Goal: Information Seeking & Learning: Learn about a topic

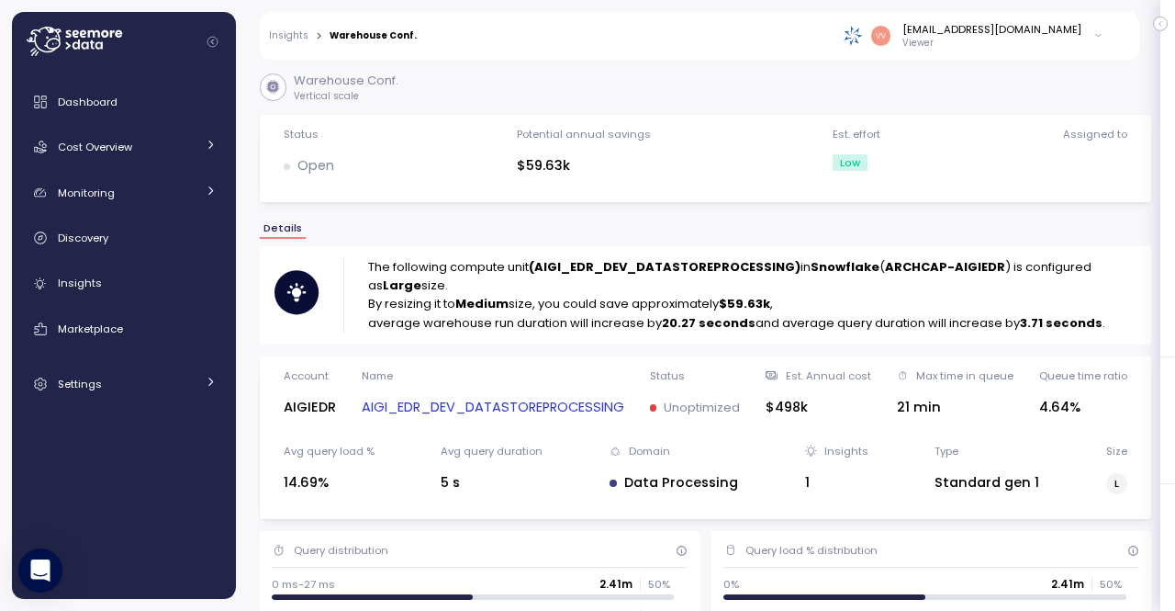
scroll to position [1157, 0]
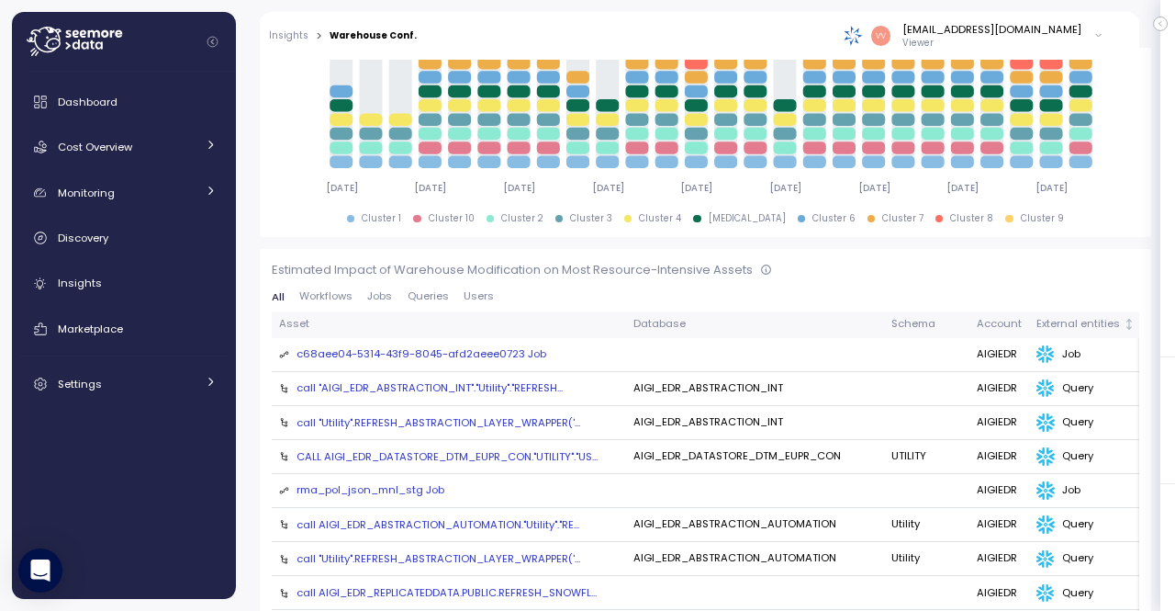
click at [488, 380] on div "call "AIGI_EDR_ABSTRACTION_INT"."Utility"."REFRESH..." at bounding box center [430, 387] width 266 height 15
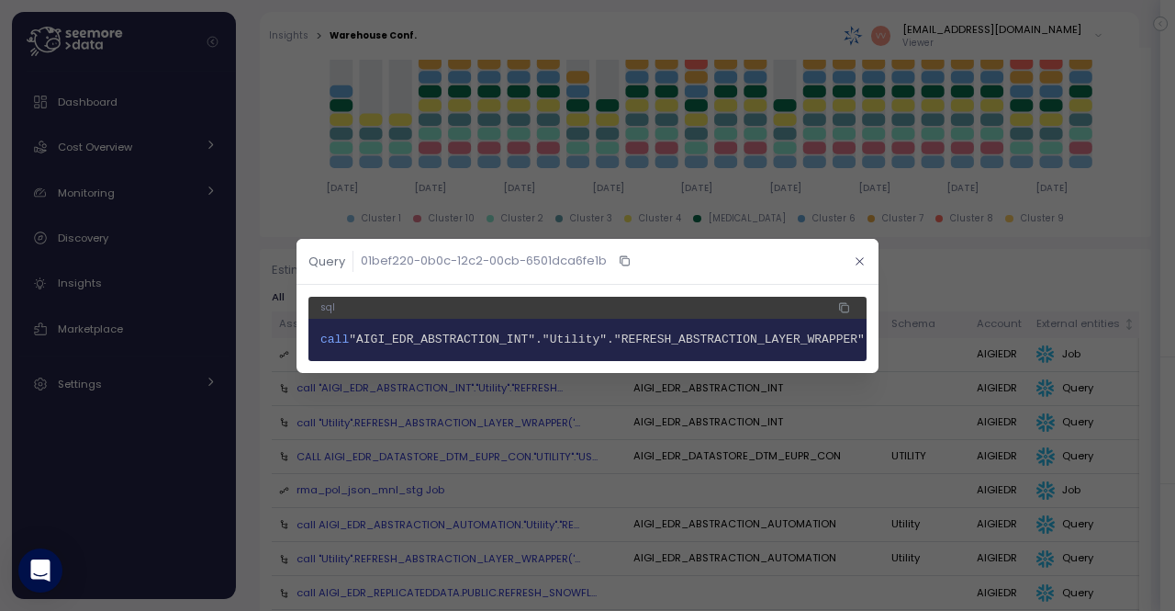
click at [859, 257] on icon "button" at bounding box center [859, 260] width 7 height 7
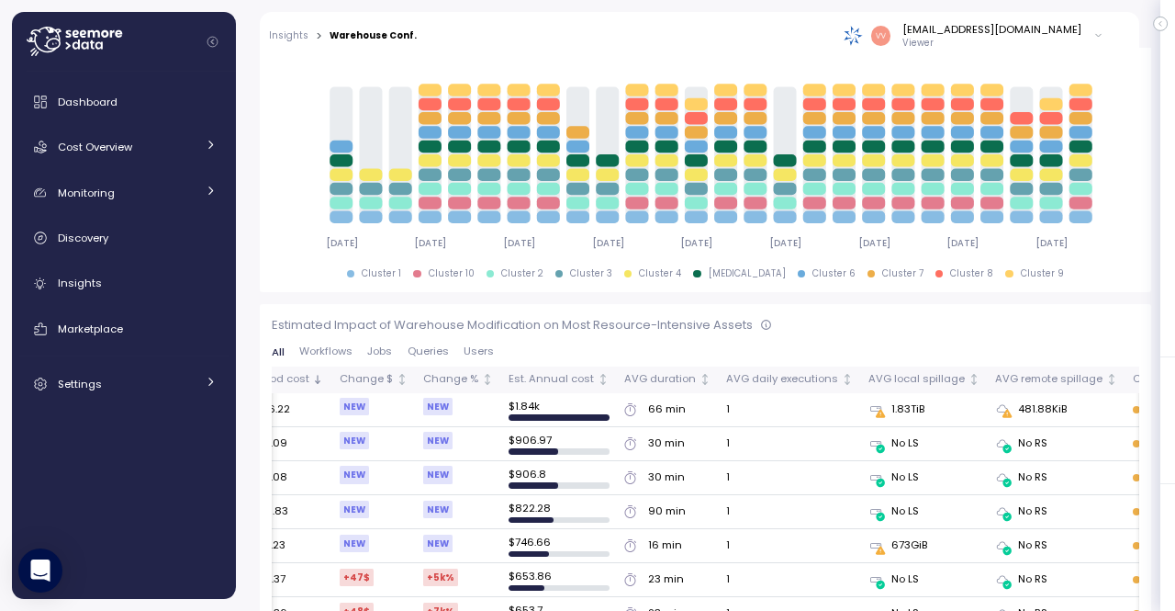
scroll to position [0, 941]
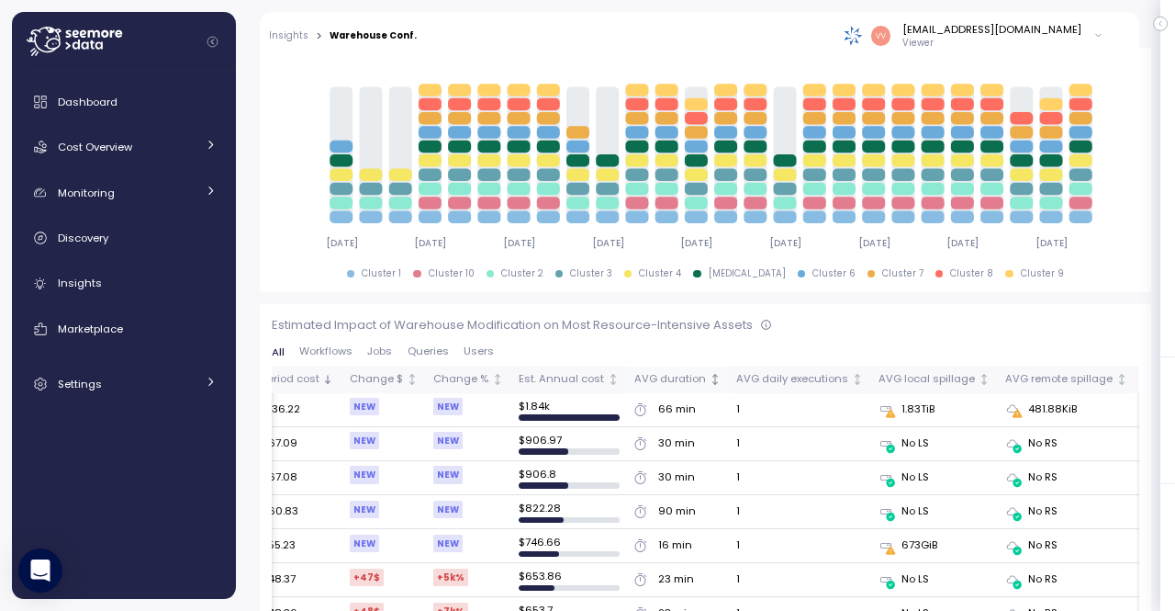
click at [713, 382] on icon "Not sorted" at bounding box center [715, 383] width 5 height 2
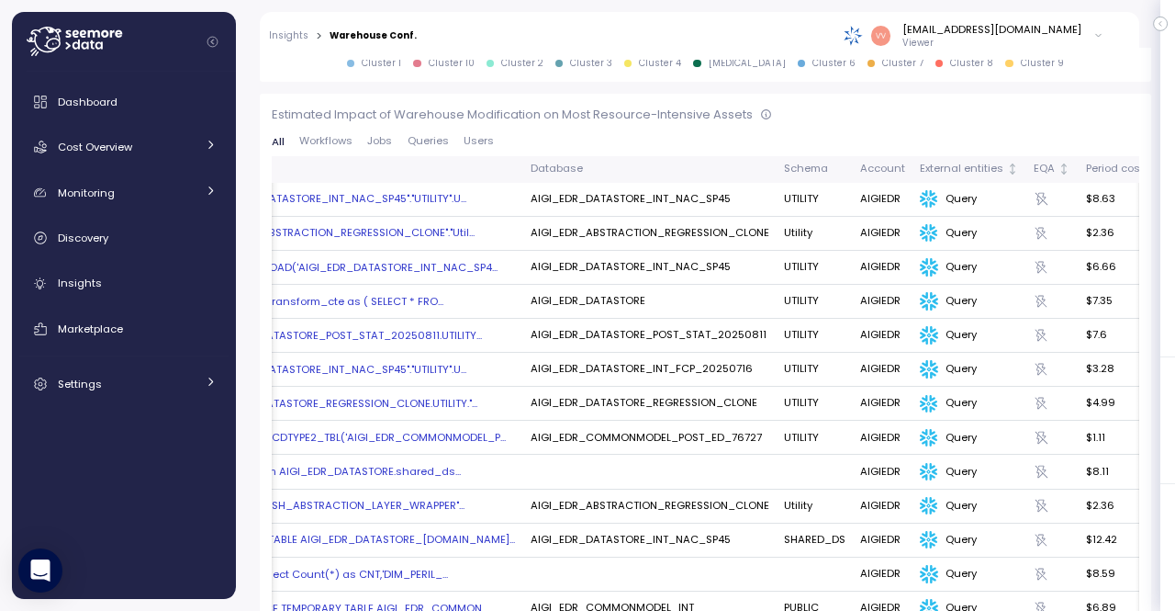
scroll to position [0, 0]
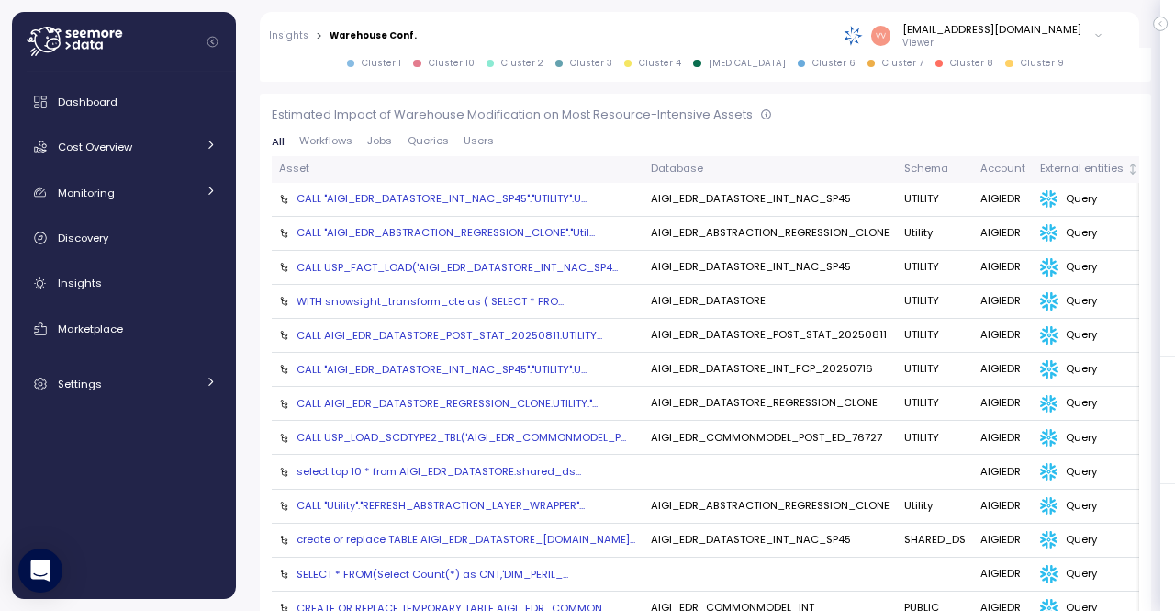
click at [472, 136] on span "Users" at bounding box center [479, 141] width 30 height 10
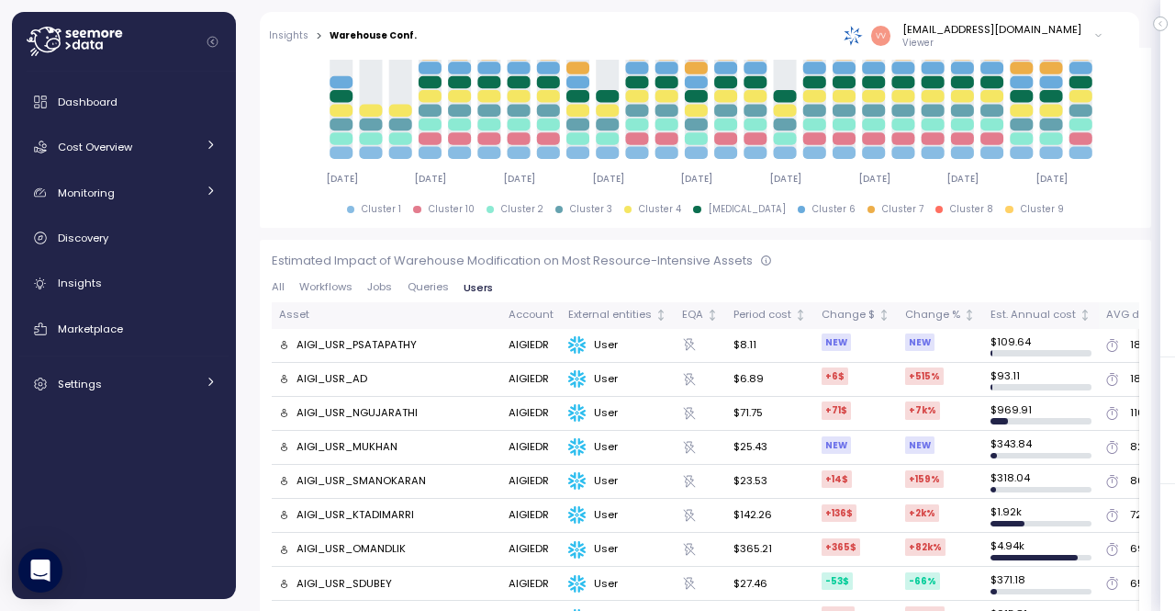
scroll to position [1165, 0]
click at [1079, 309] on icon "Not sorted" at bounding box center [1085, 315] width 13 height 13
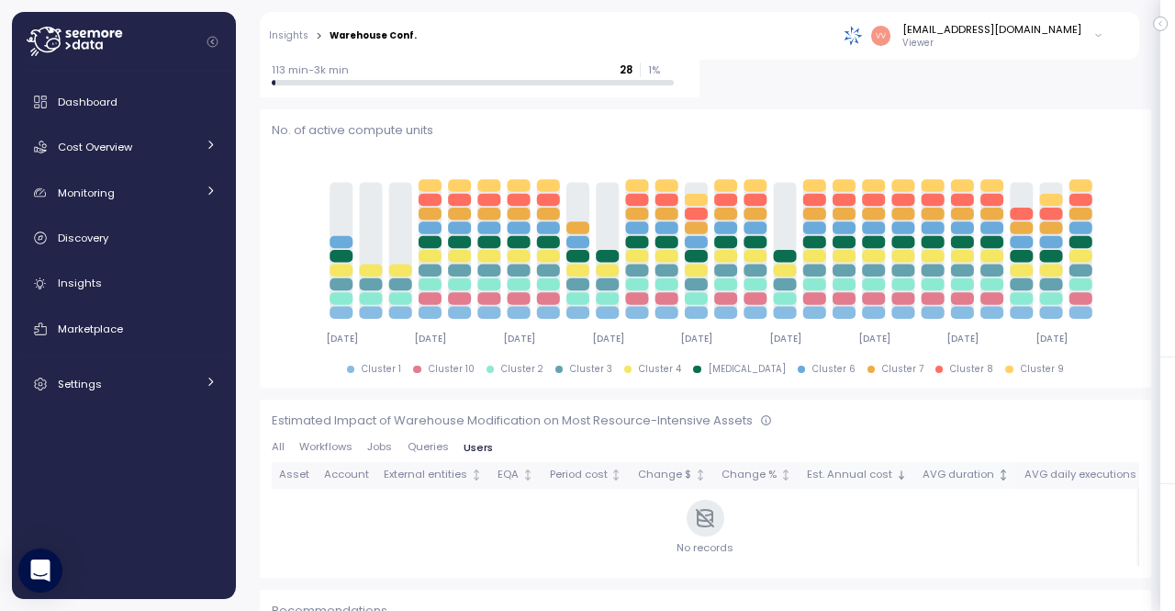
scroll to position [1157, 0]
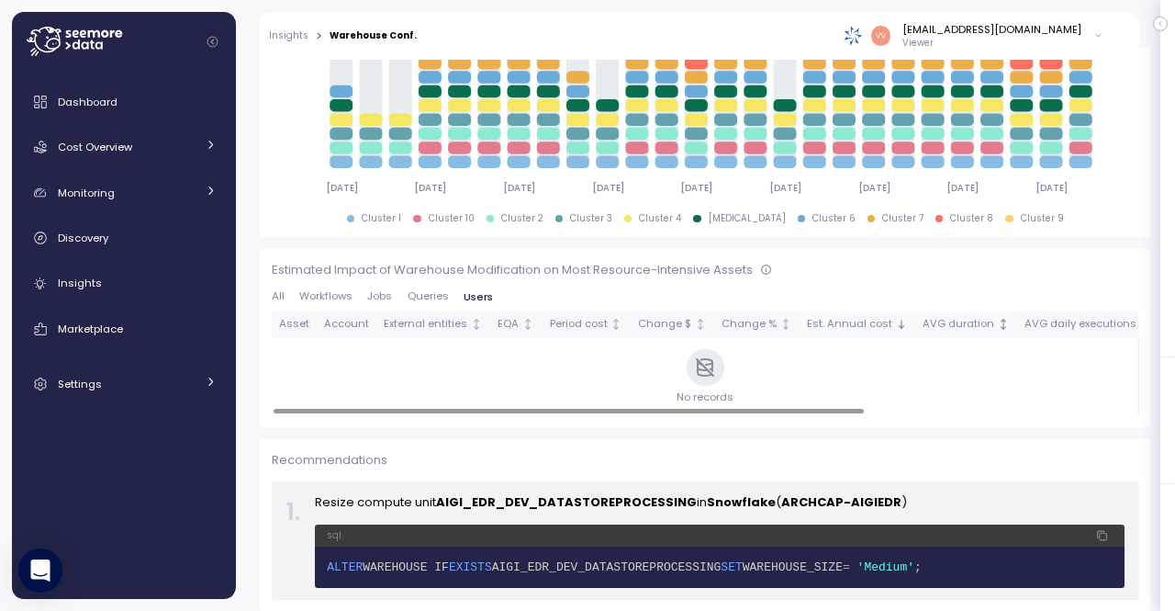
click at [810, 451] on p "Recommendations" at bounding box center [706, 460] width 868 height 18
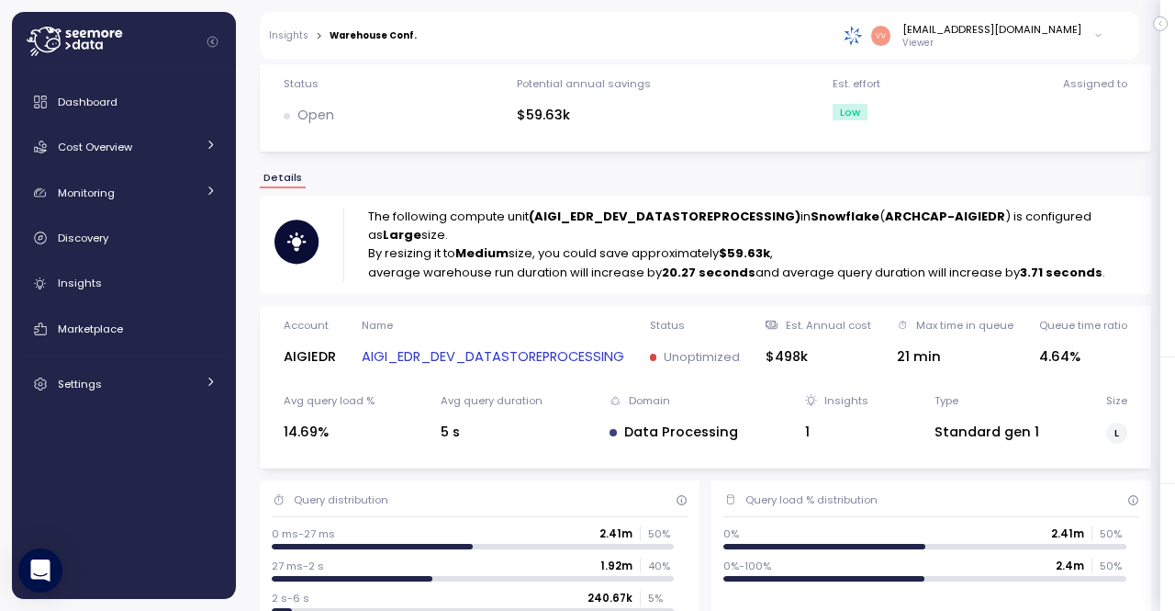
scroll to position [0, 0]
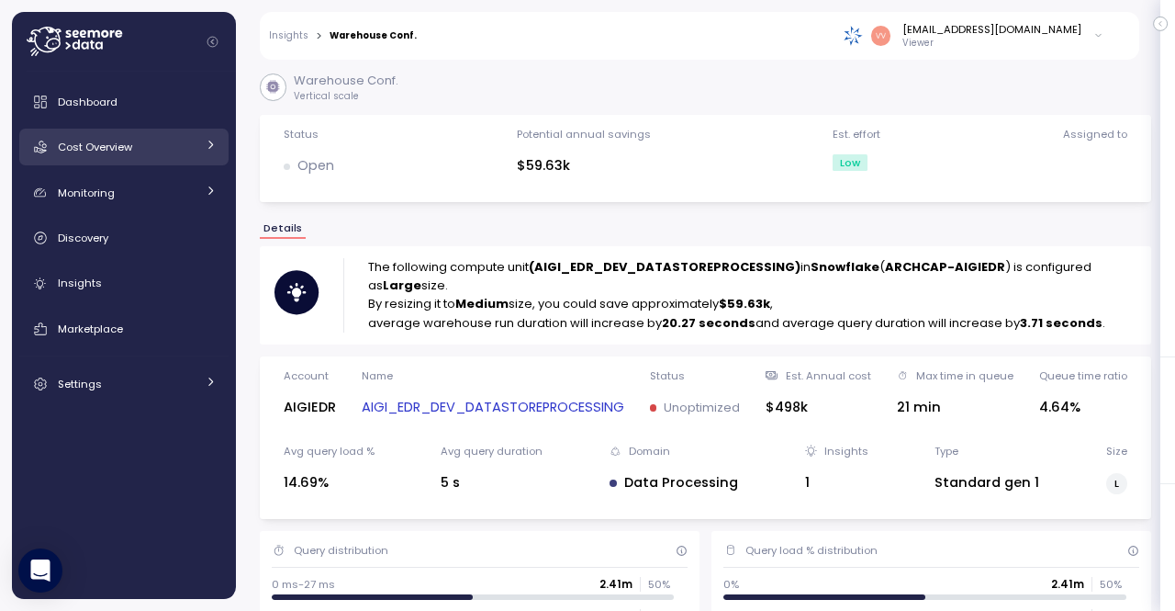
click at [132, 147] on div "Cost Overview" at bounding box center [127, 147] width 138 height 18
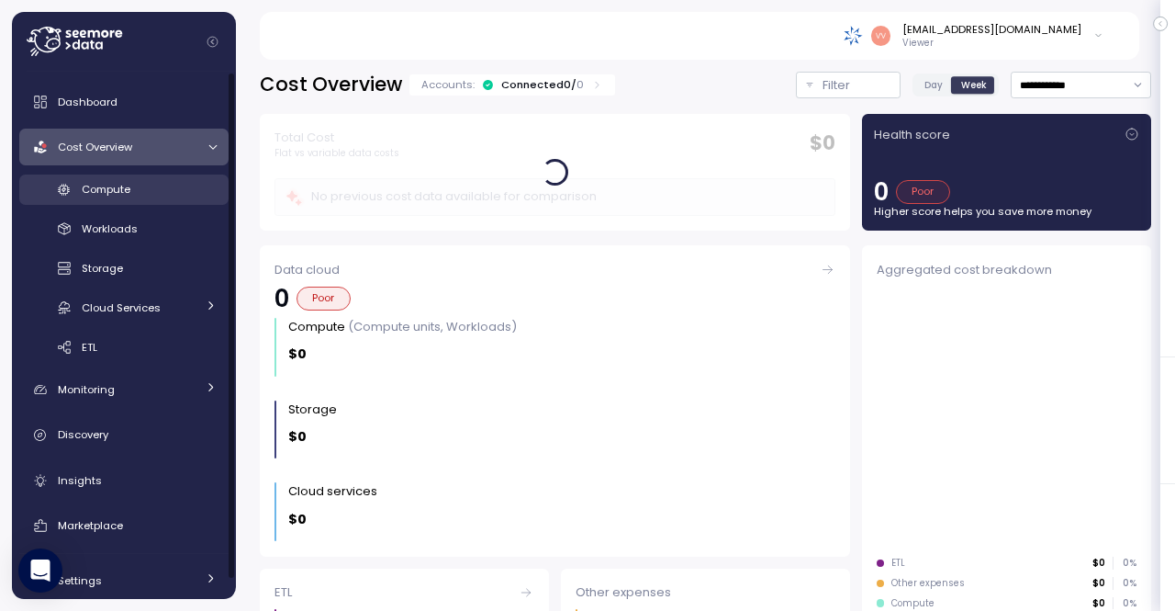
click at [123, 189] on span "Compute" at bounding box center [106, 189] width 49 height 15
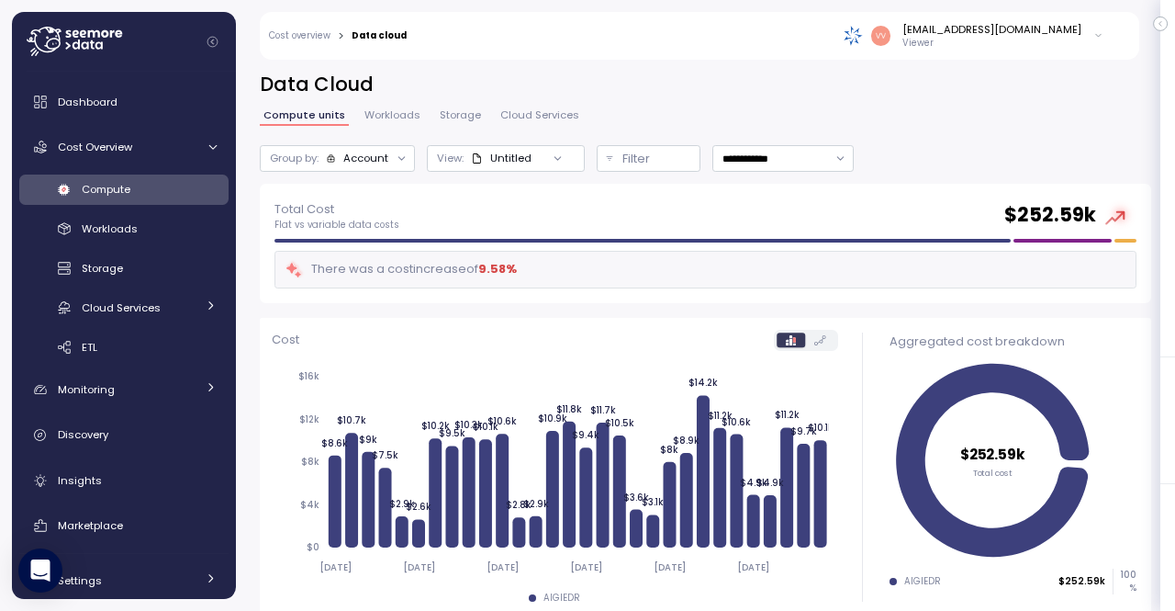
click at [552, 152] on icon at bounding box center [558, 158] width 12 height 12
click at [408, 115] on span "Workloads" at bounding box center [393, 115] width 56 height 10
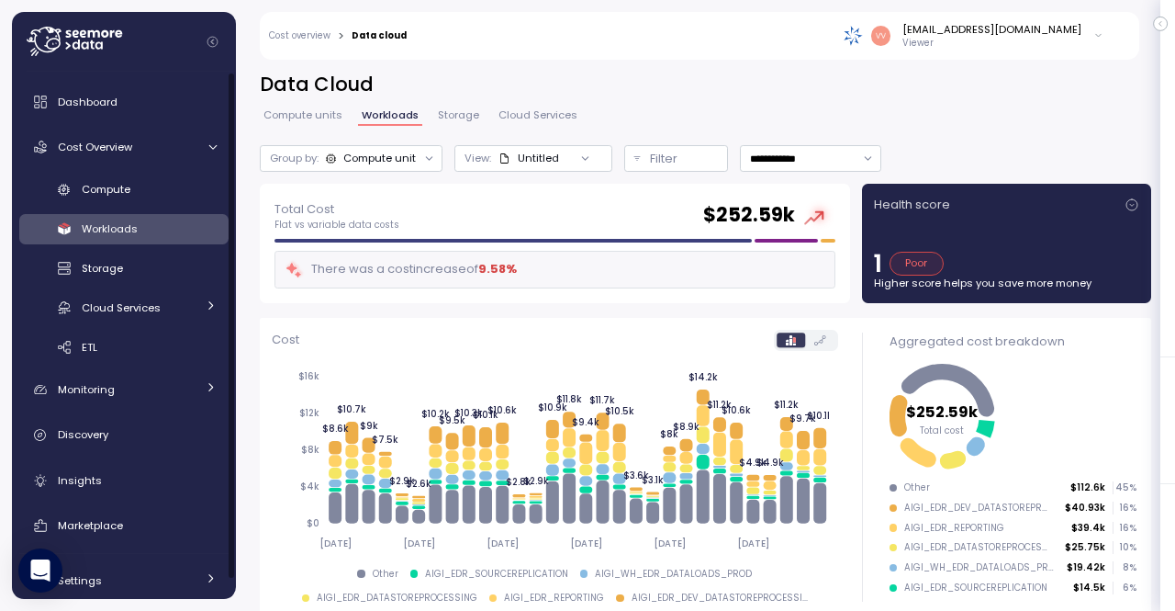
click at [132, 225] on span "Workloads" at bounding box center [110, 228] width 56 height 15
click at [101, 188] on span "Compute" at bounding box center [106, 189] width 49 height 15
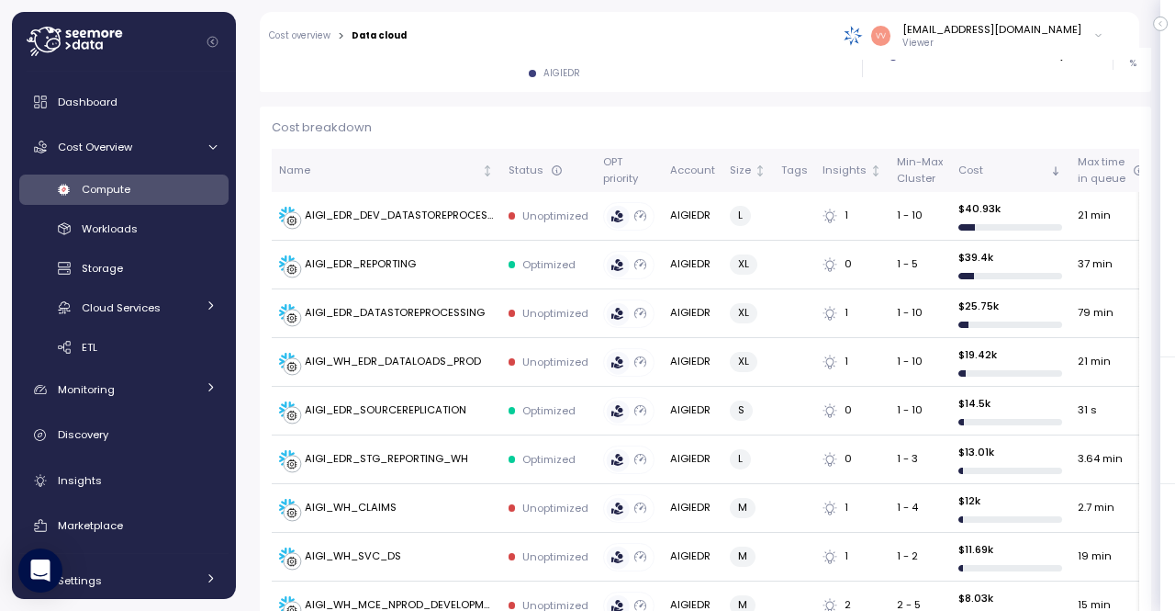
scroll to position [526, 0]
click at [391, 256] on div "AIGI_EDR_REPORTING" at bounding box center [360, 262] width 111 height 17
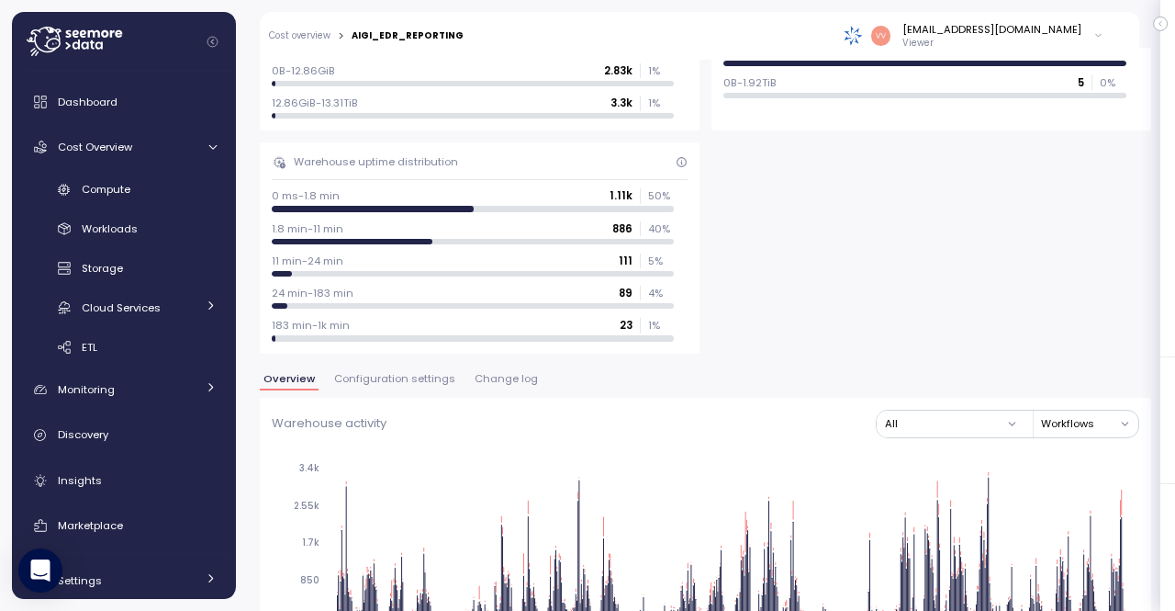
scroll to position [1559, 0]
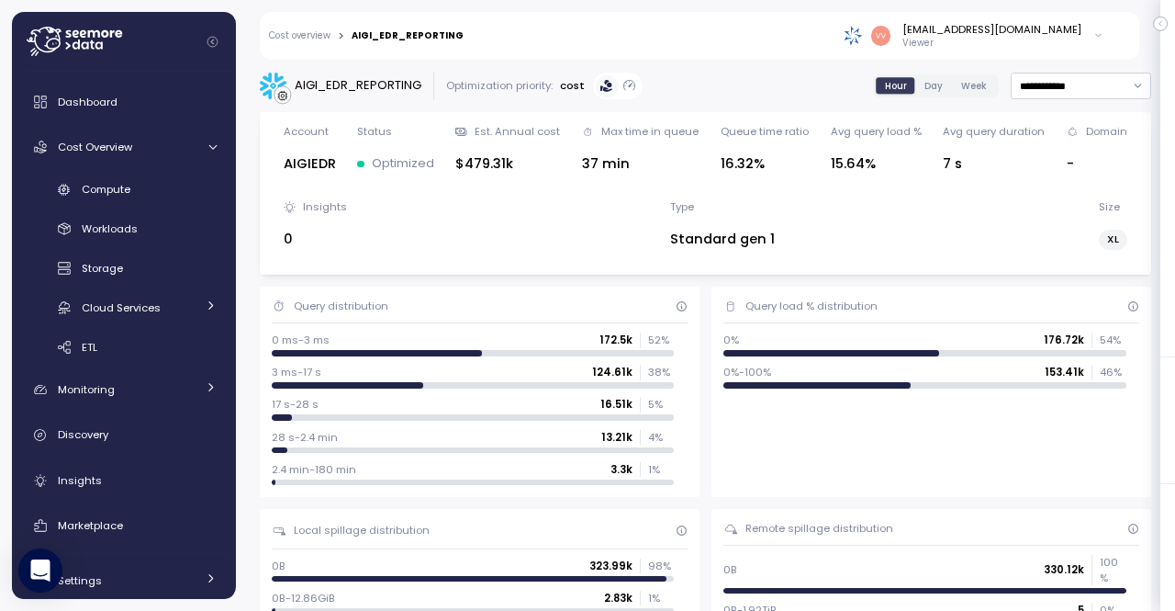
scroll to position [1765, 0]
